Goal: Complete application form

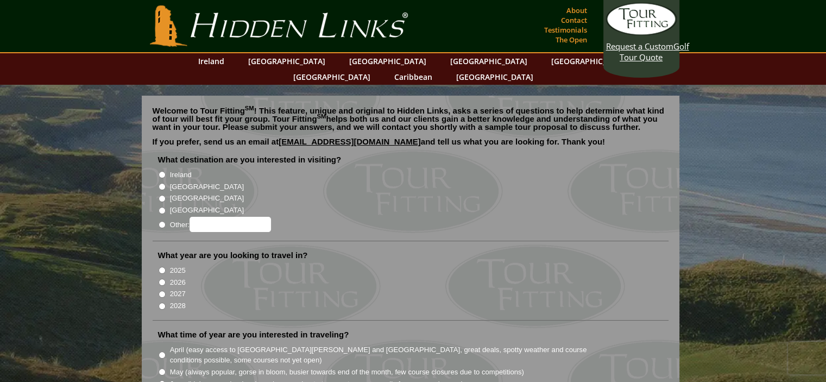
click at [162, 183] on input "[GEOGRAPHIC_DATA]" at bounding box center [162, 186] width 7 height 7
radio input "true"
click at [161, 290] on input "2027" at bounding box center [162, 293] width 7 height 7
radio input "true"
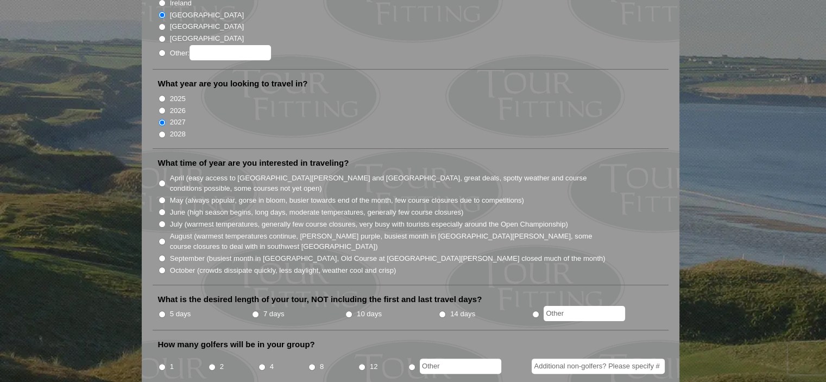
scroll to position [173, 0]
click at [159, 106] on input "2026" at bounding box center [162, 109] width 7 height 7
radio input "true"
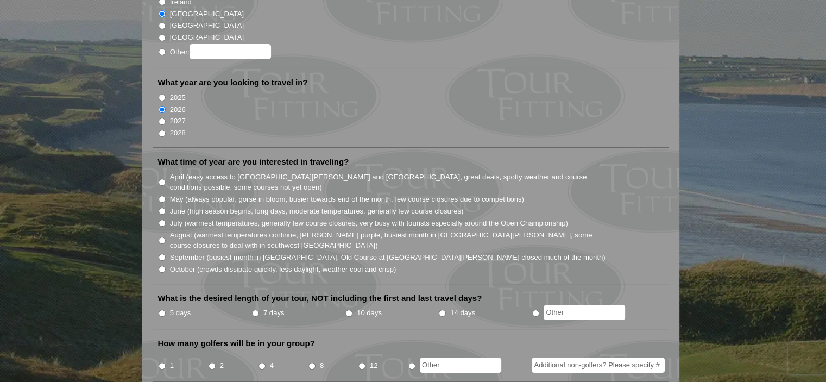
click at [161, 265] on input "October (crowds dissipate quickly, less daylight, weather cool and crisp)" at bounding box center [162, 268] width 7 height 7
radio input "true"
click at [349, 309] on input "10 days" at bounding box center [348, 312] width 7 height 7
radio input "true"
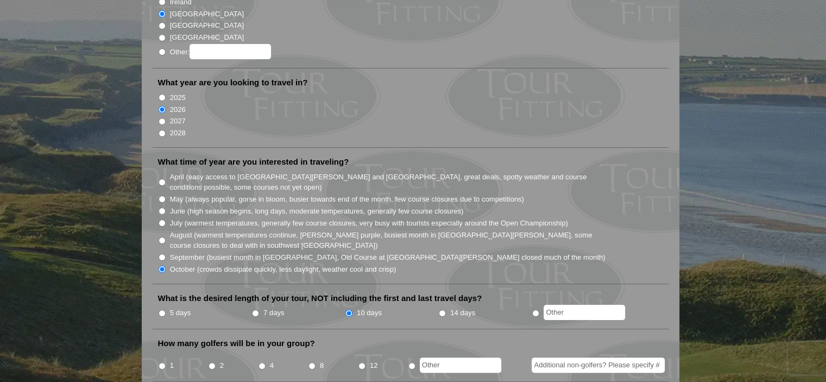
click at [213, 362] on input "2" at bounding box center [211, 365] width 7 height 7
radio input "true"
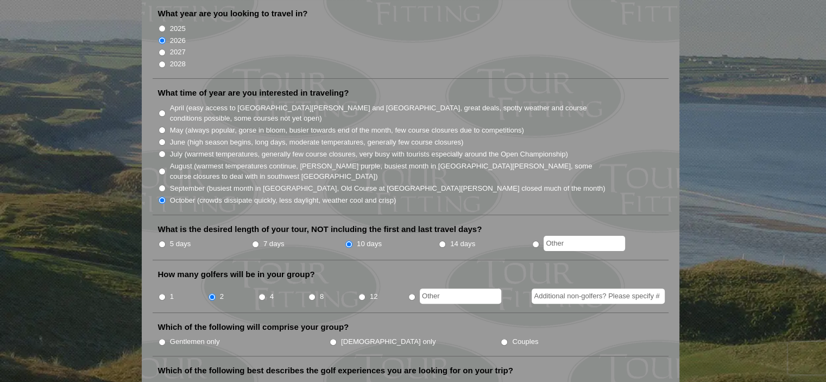
scroll to position [263, 0]
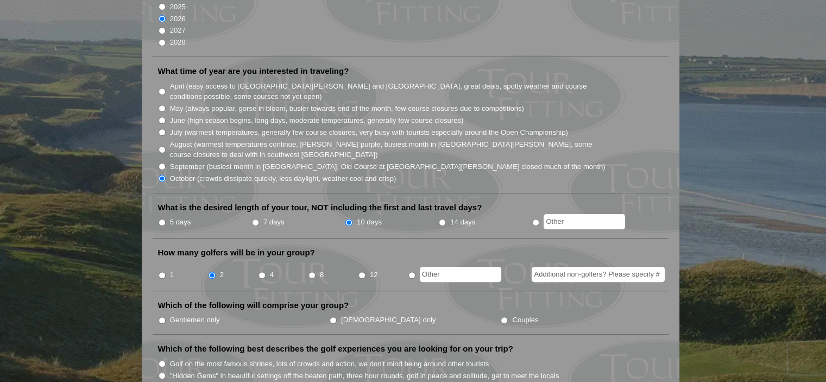
click at [547, 267] on input "Additional non-golfers? Please specify #" at bounding box center [598, 274] width 133 height 15
type input "0"
click at [163, 317] on input "Gentlemen only" at bounding box center [162, 320] width 7 height 7
radio input "true"
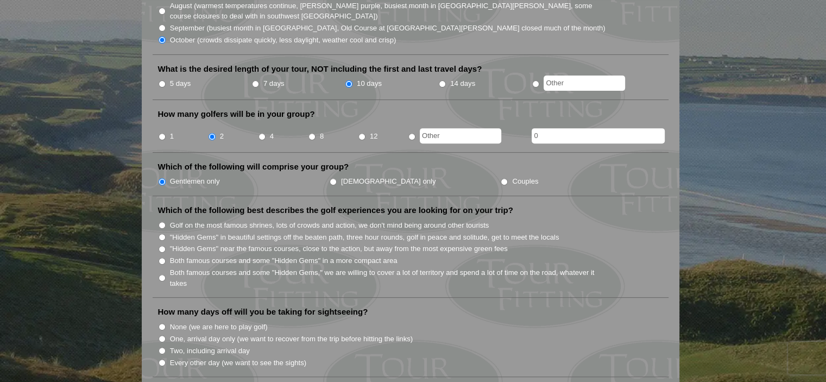
scroll to position [410, 0]
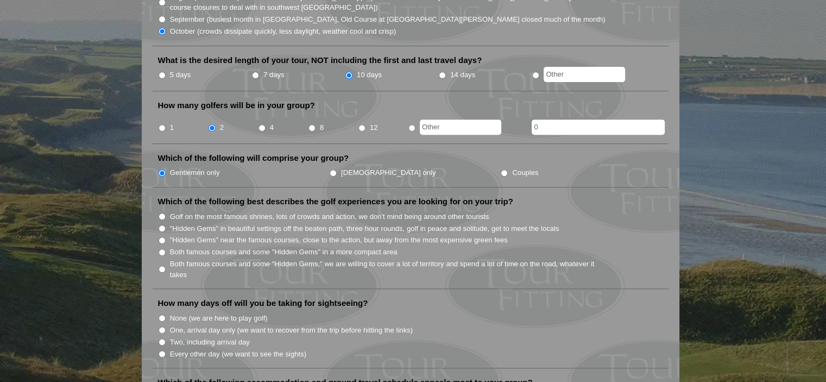
click at [160, 249] on input "Both famous courses and some "Hidden Gems" in a more compact area" at bounding box center [162, 252] width 7 height 7
radio input "true"
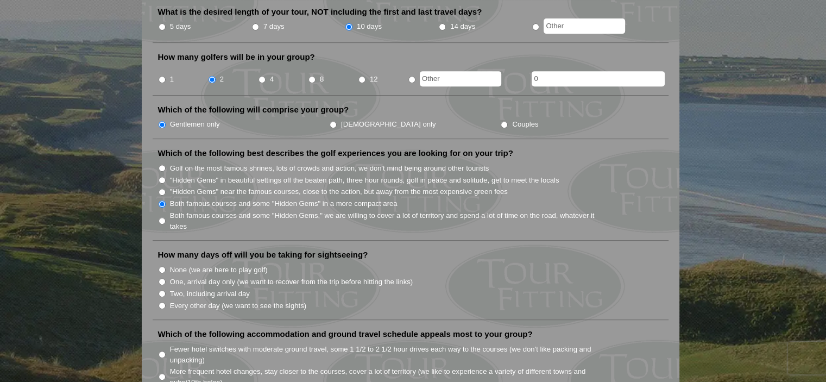
scroll to position [496, 0]
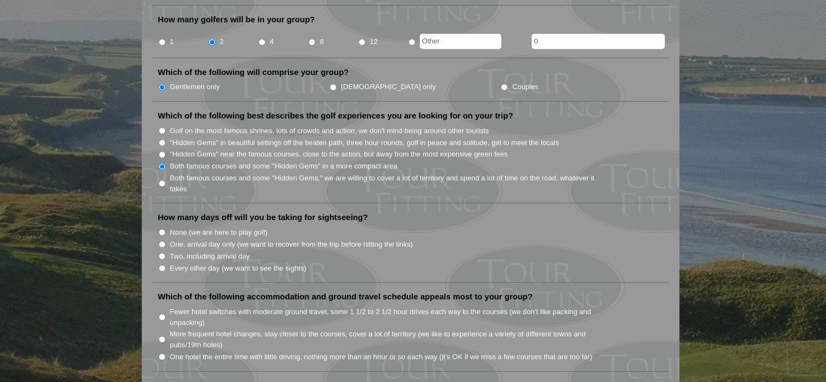
click at [161, 252] on input "Two, including arrival day" at bounding box center [162, 255] width 7 height 7
radio input "true"
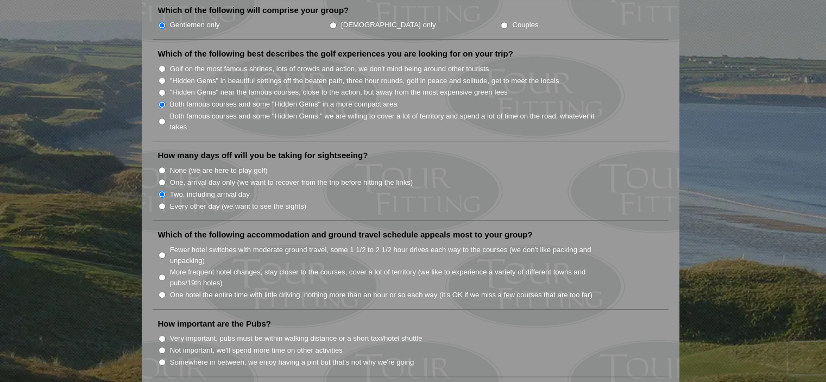
scroll to position [628, 0]
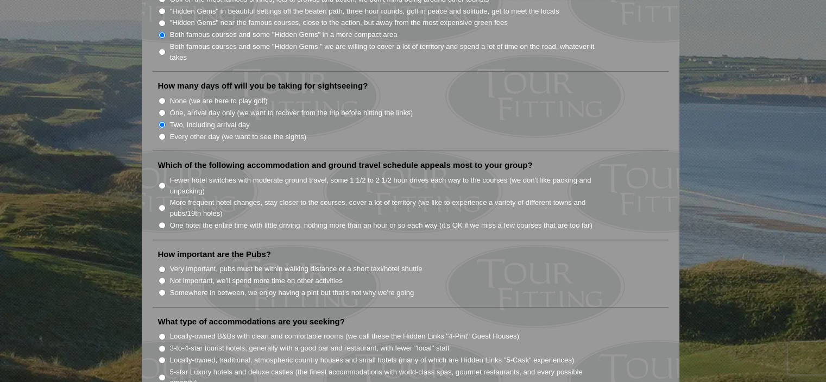
click at [163, 182] on input "Fewer hotel switches with moderate ground travel, some 1 1/2 to 2 1/2 hour driv…" at bounding box center [162, 185] width 7 height 7
radio input "true"
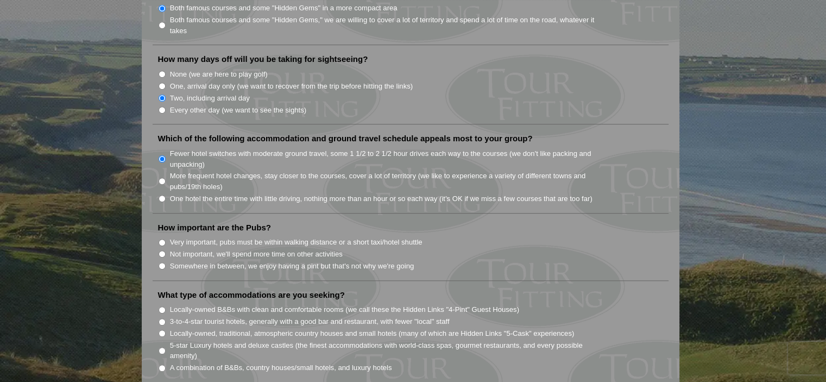
scroll to position [655, 0]
click at [160, 259] on li "Somewhere in between, we enjoy having a pint but that's not why we're going" at bounding box center [415, 265] width 514 height 12
click at [163, 262] on input "Somewhere in between, we enjoy having a pint but that's not why we're going" at bounding box center [162, 265] width 7 height 7
radio input "true"
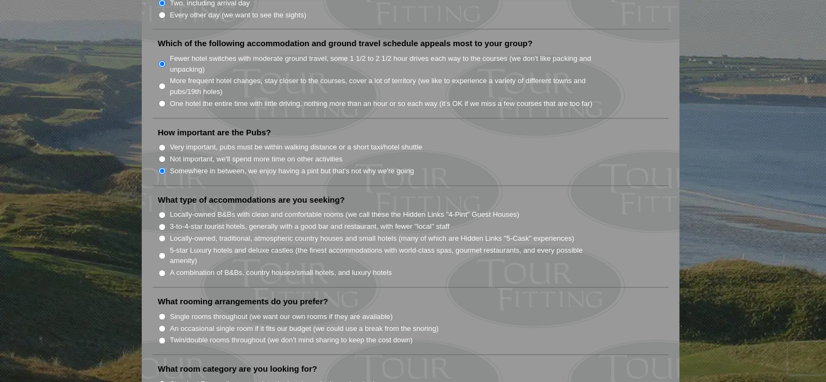
scroll to position [773, 0]
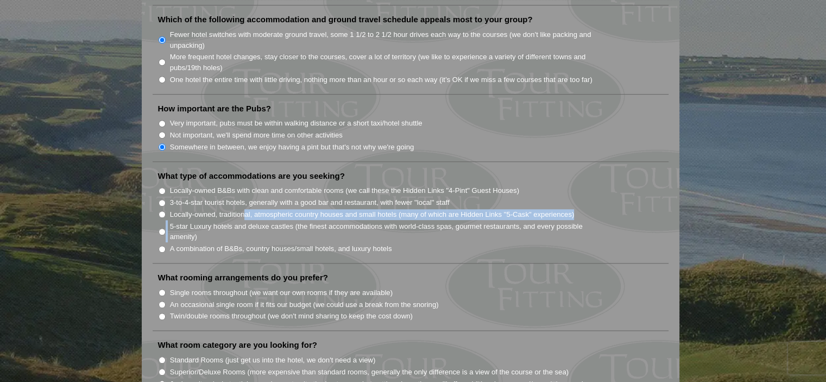
drag, startPoint x: 239, startPoint y: 197, endPoint x: 245, endPoint y: 195, distance: 6.2
click at [245, 195] on ul "Locally-owned B&Bs with clean and comfortable rooms (we call these the Hidden L…" at bounding box center [415, 219] width 514 height 70
click at [161, 245] on input "A combination of B&Bs, country houses/small hotels, and luxury hotels" at bounding box center [162, 248] width 7 height 7
radio input "true"
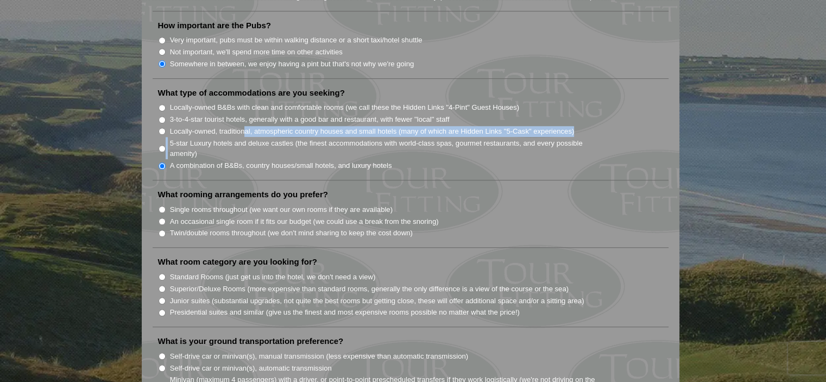
scroll to position [859, 0]
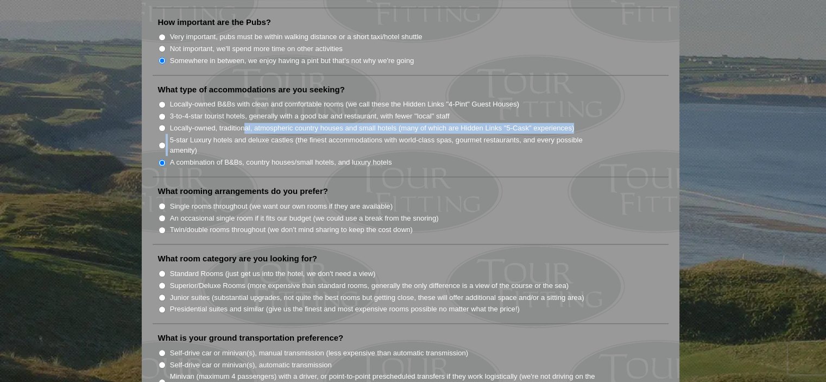
click at [161, 226] on input "Twin/double rooms throughout (we don't mind sharing to keep the cost down)" at bounding box center [162, 229] width 7 height 7
radio input "true"
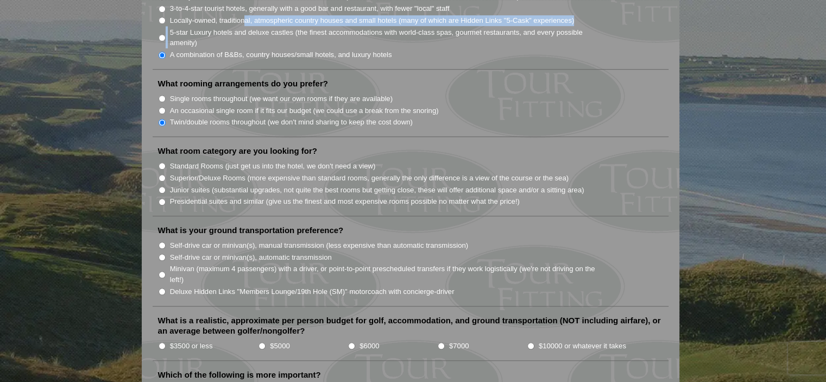
scroll to position [968, 0]
click at [162, 174] on input "Superior/Deluxe Rooms (more expensive than standard rooms, generally the only d…" at bounding box center [162, 177] width 7 height 7
radio input "true"
click at [162, 162] on input "Standard Rooms (just get us into the hotel, we don't need a view)" at bounding box center [162, 165] width 7 height 7
radio input "true"
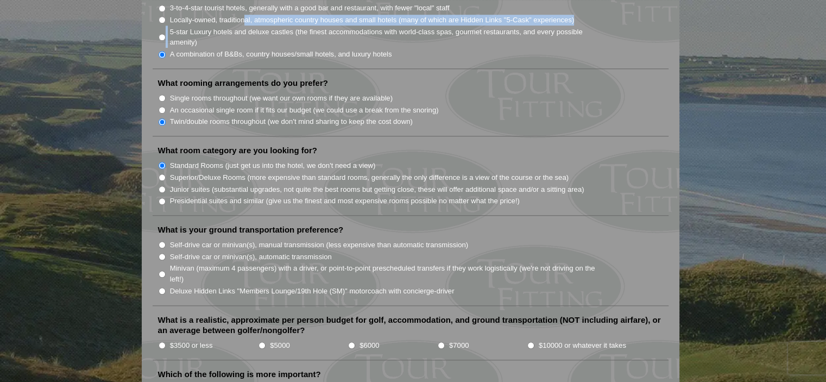
click at [163, 174] on input "Superior/Deluxe Rooms (more expensive than standard rooms, generally the only d…" at bounding box center [162, 177] width 7 height 7
radio input "true"
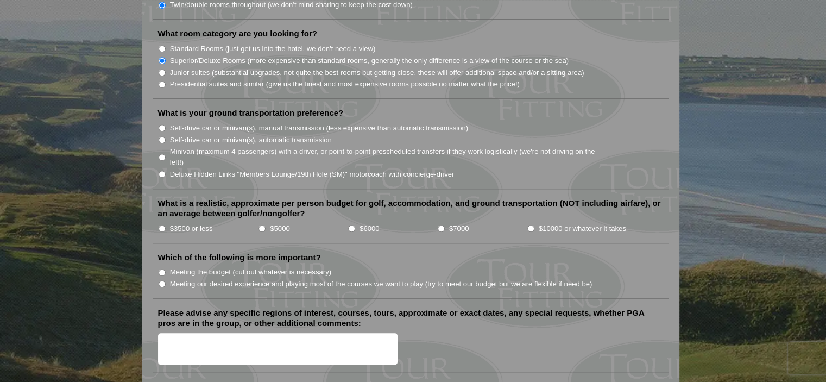
scroll to position [1086, 0]
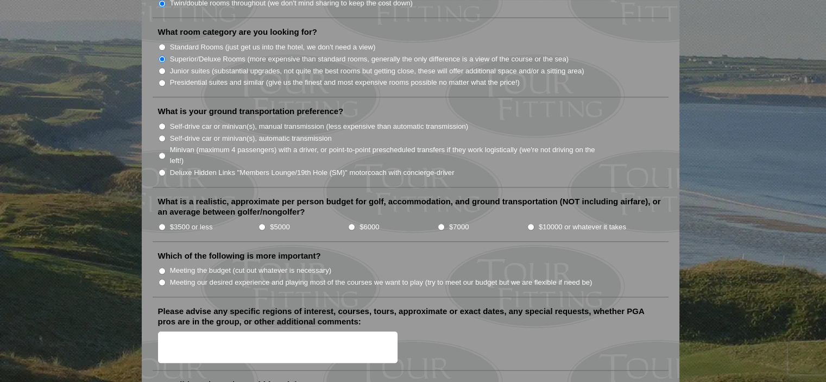
click at [279, 222] on label "$5000" at bounding box center [280, 227] width 20 height 11
click at [265, 223] on input "$5000" at bounding box center [261, 226] width 7 height 7
radio input "true"
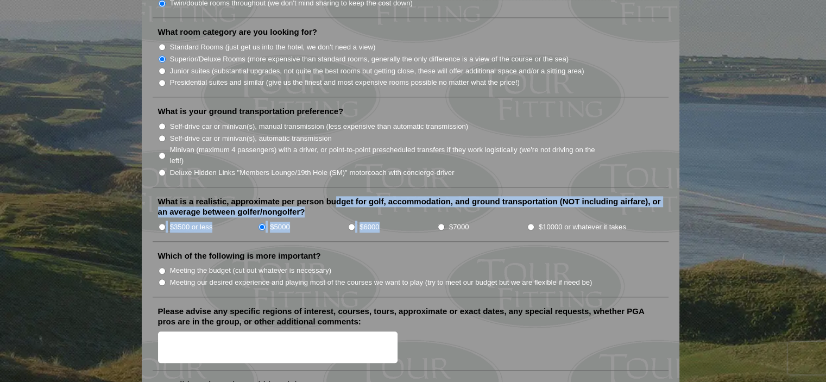
drag, startPoint x: 370, startPoint y: 180, endPoint x: 409, endPoint y: 204, distance: 45.4
click at [409, 204] on li "What is a realistic, approximate per person budget for golf, accommodation, and…" at bounding box center [411, 219] width 516 height 46
click at [261, 223] on input "$5000" at bounding box center [261, 226] width 7 height 7
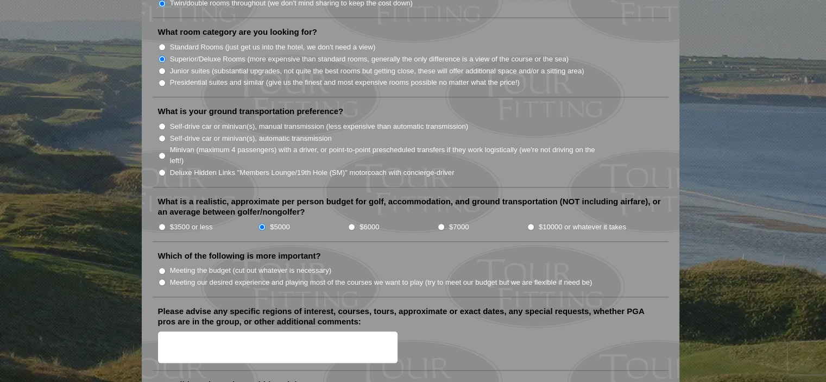
click at [359, 250] on li "Which of the following is more important? Meeting the budget (cut out whatever …" at bounding box center [411, 273] width 516 height 47
click at [162, 152] on input "Minivan (maximum 4 passengers) with a driver, or point-to-point prescheduled tr…" at bounding box center [162, 155] width 7 height 7
radio input "true"
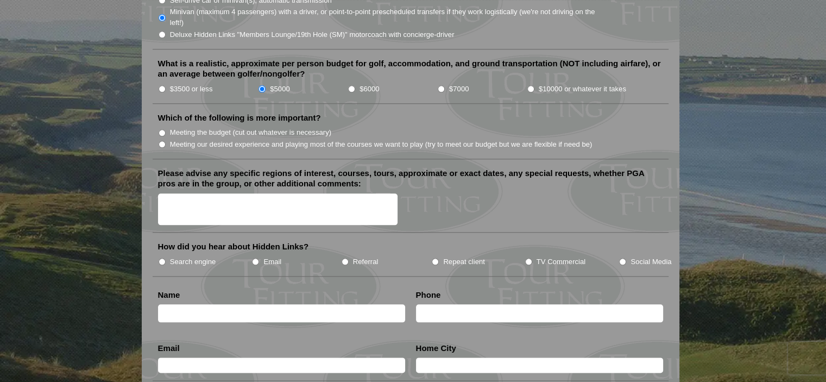
scroll to position [1225, 0]
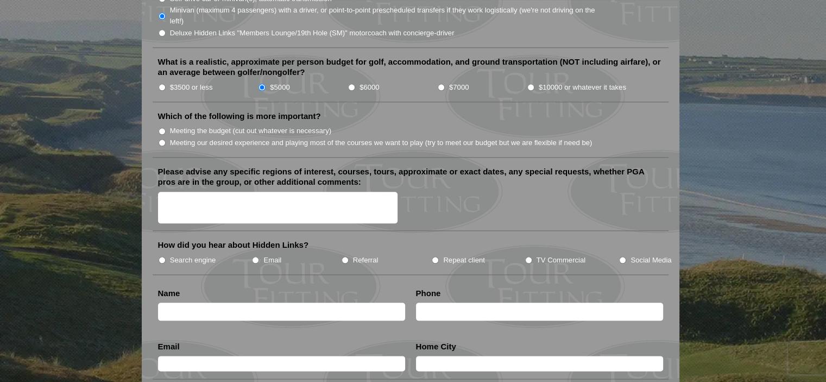
click at [162, 139] on input "Meeting our desired experience and playing most of the courses we want to play …" at bounding box center [162, 142] width 7 height 7
radio input "true"
click at [163, 192] on textarea "Please advise any specific regions of interest, courses, tours, approximate or …" at bounding box center [278, 208] width 240 height 32
drag, startPoint x: 161, startPoint y: 173, endPoint x: 182, endPoint y: 186, distance: 24.9
click at [182, 192] on textarea "Please advise any specific regions of interest, courses, tours, approximate or …" at bounding box center [278, 208] width 240 height 32
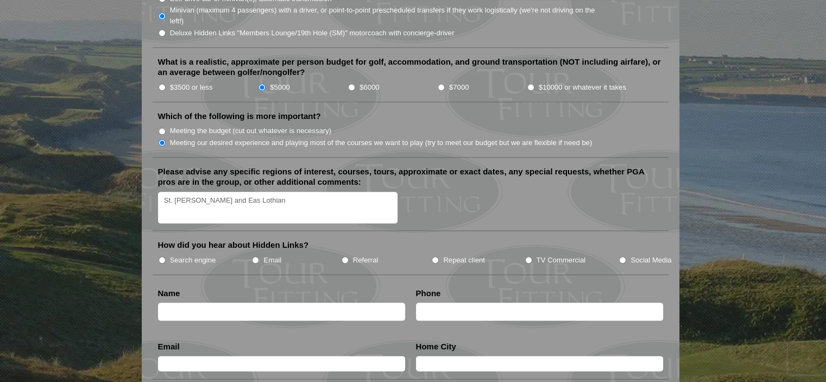
type textarea "St. [PERSON_NAME] and Eas Lothian"
click at [161, 256] on input "Search engine" at bounding box center [162, 259] width 7 height 7
radio input "true"
click at [181, 302] on input "text" at bounding box center [281, 311] width 247 height 18
type input "[PERSON_NAME]"
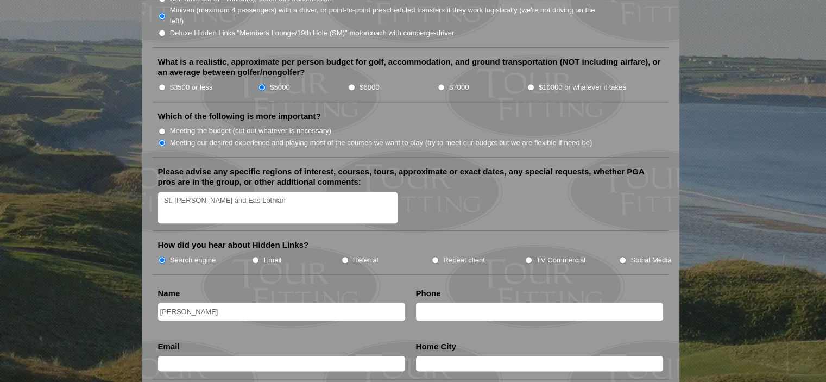
type input "9166714977"
type input "[EMAIL_ADDRESS][DOMAIN_NAME]"
type input "[GEOGRAPHIC_DATA]"
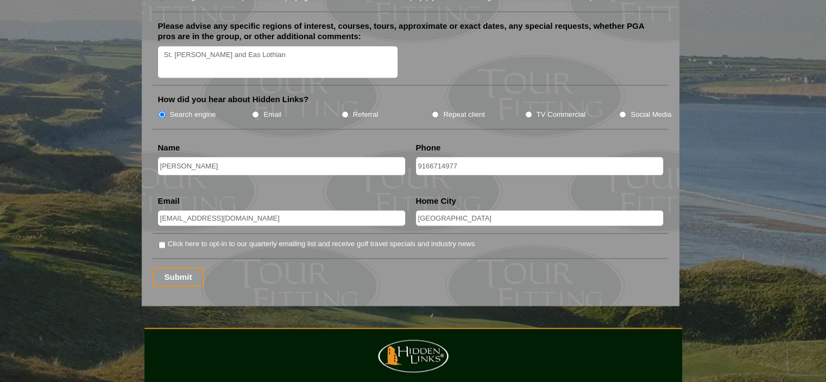
scroll to position [1371, 0]
click at [169, 267] on input "Submit" at bounding box center [179, 276] width 52 height 19
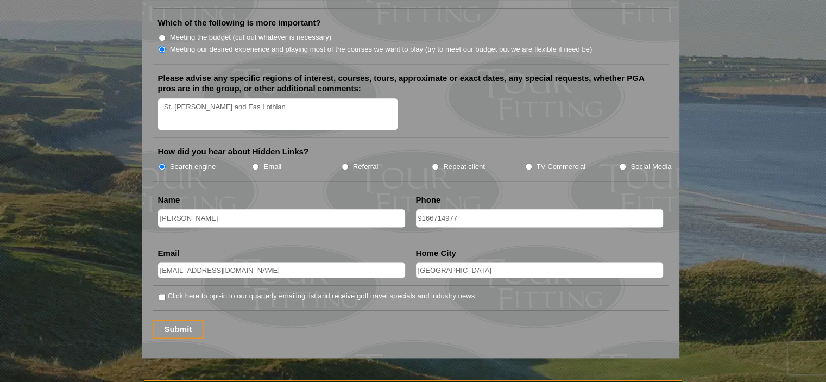
scroll to position [1338, 0]
click at [161, 293] on input "Click here to opt-in to our quarterly emailing list and receive golf travel spe…" at bounding box center [162, 296] width 7 height 7
checkbox input "true"
click at [176, 319] on input "Submit" at bounding box center [179, 328] width 52 height 19
